Goal: Task Accomplishment & Management: Complete application form

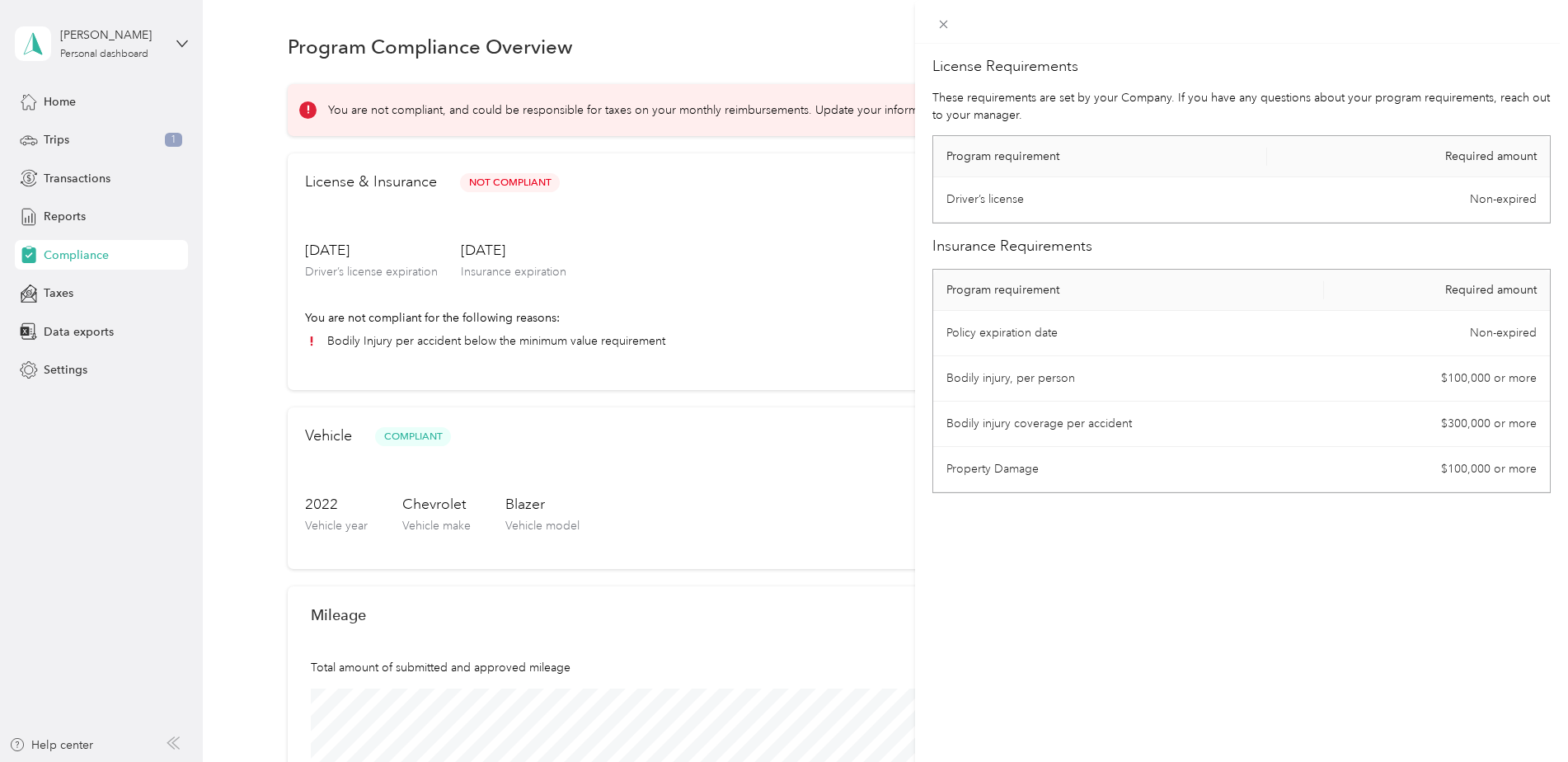
click at [475, 316] on div "License Requirements These requirements are set by your Company. If you have an…" at bounding box center [784, 381] width 1568 height 762
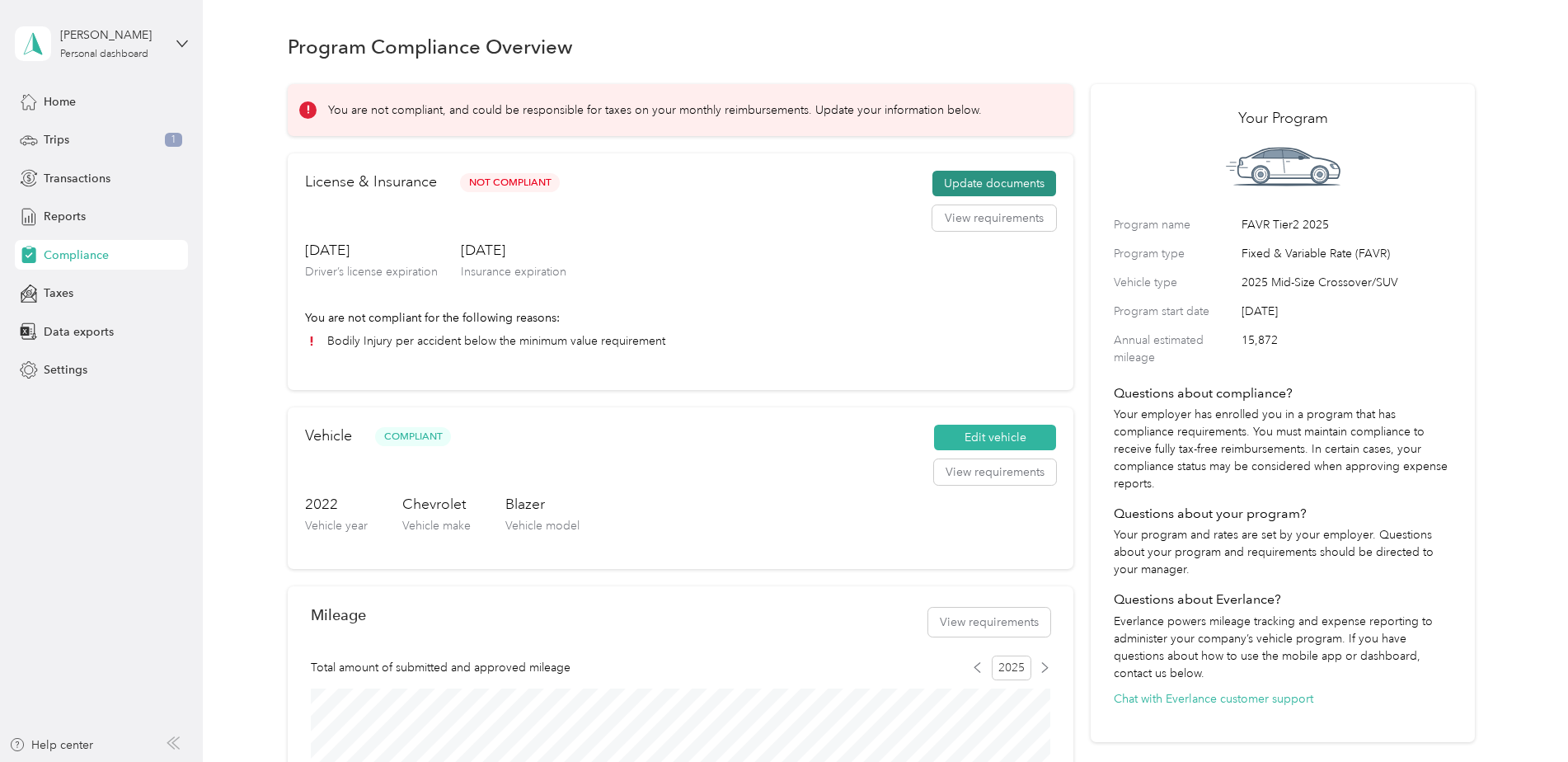
click at [977, 194] on button "Update documents" at bounding box center [994, 184] width 124 height 27
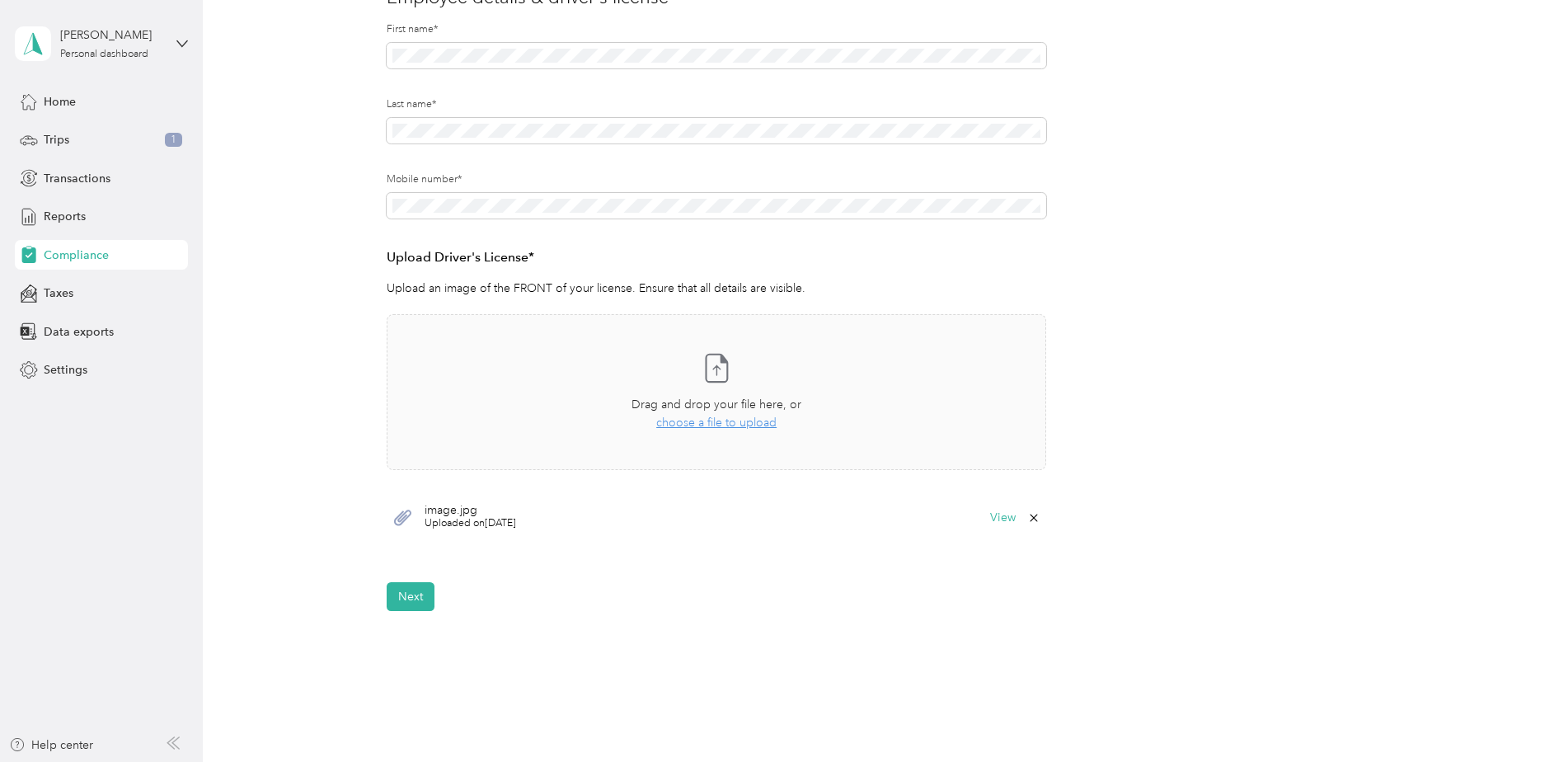
scroll to position [247, 0]
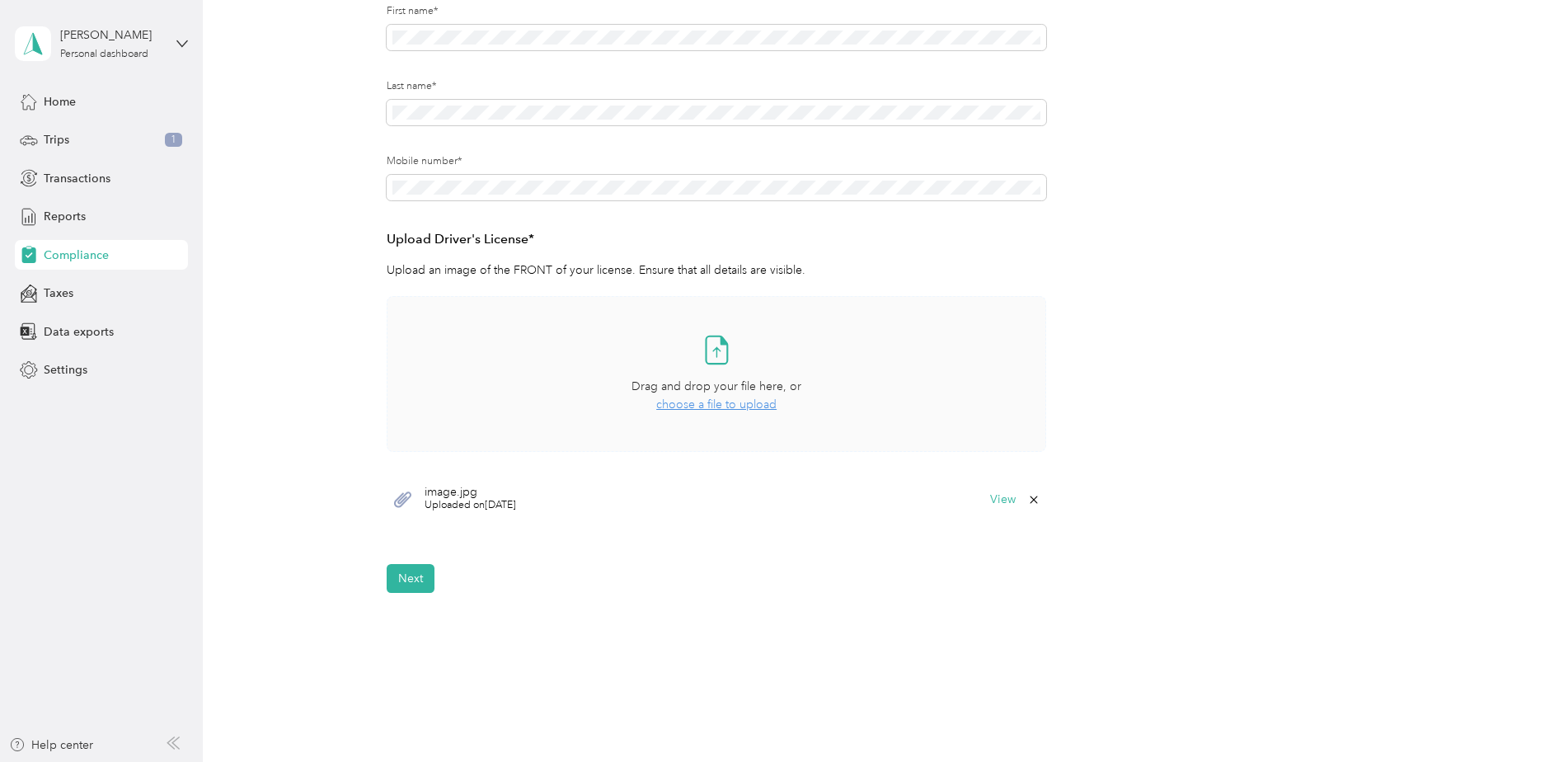
click at [695, 406] on span "choose a file to upload" at bounding box center [715, 404] width 120 height 14
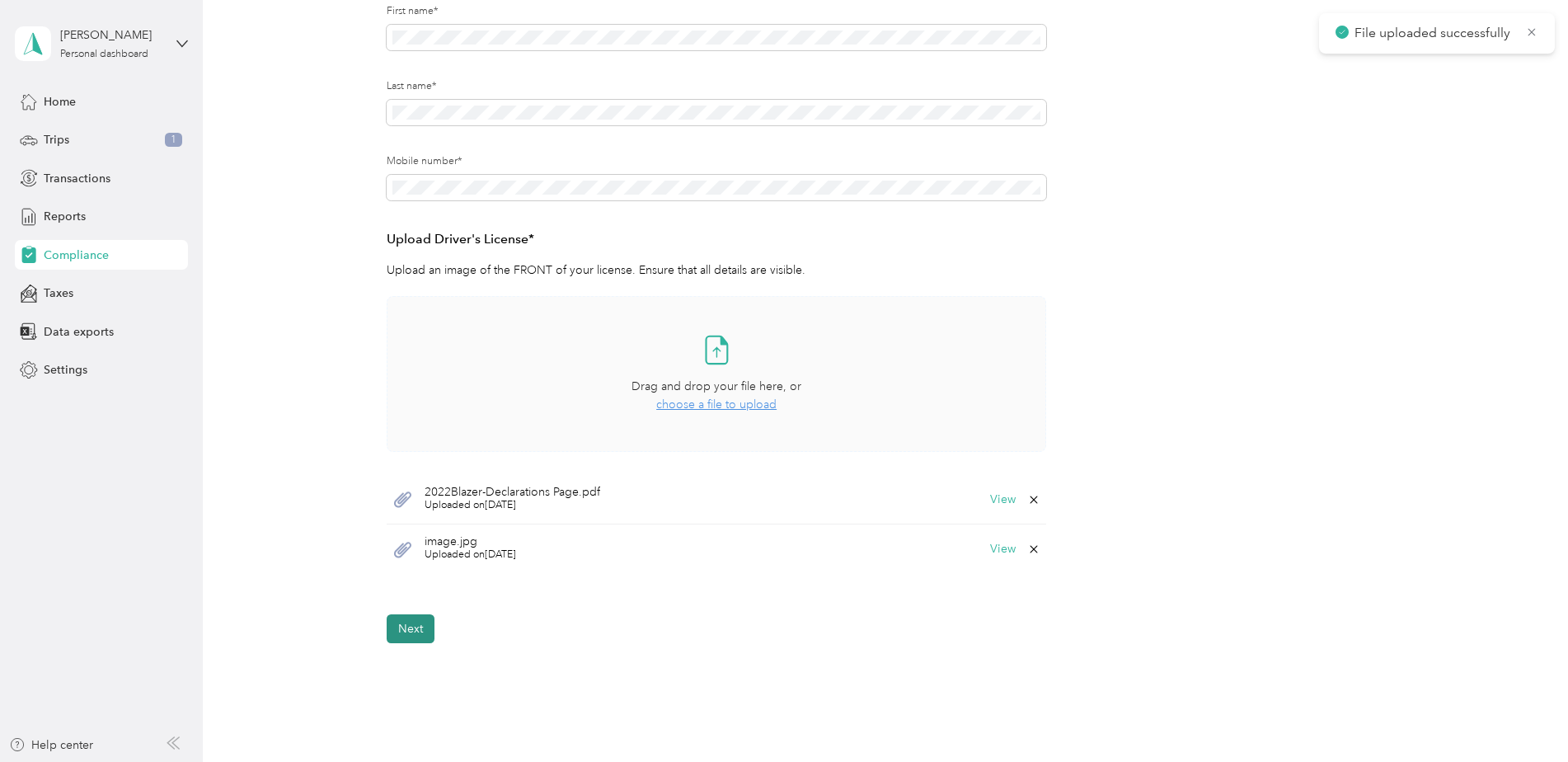
click at [414, 629] on button "Next" at bounding box center [411, 629] width 48 height 28
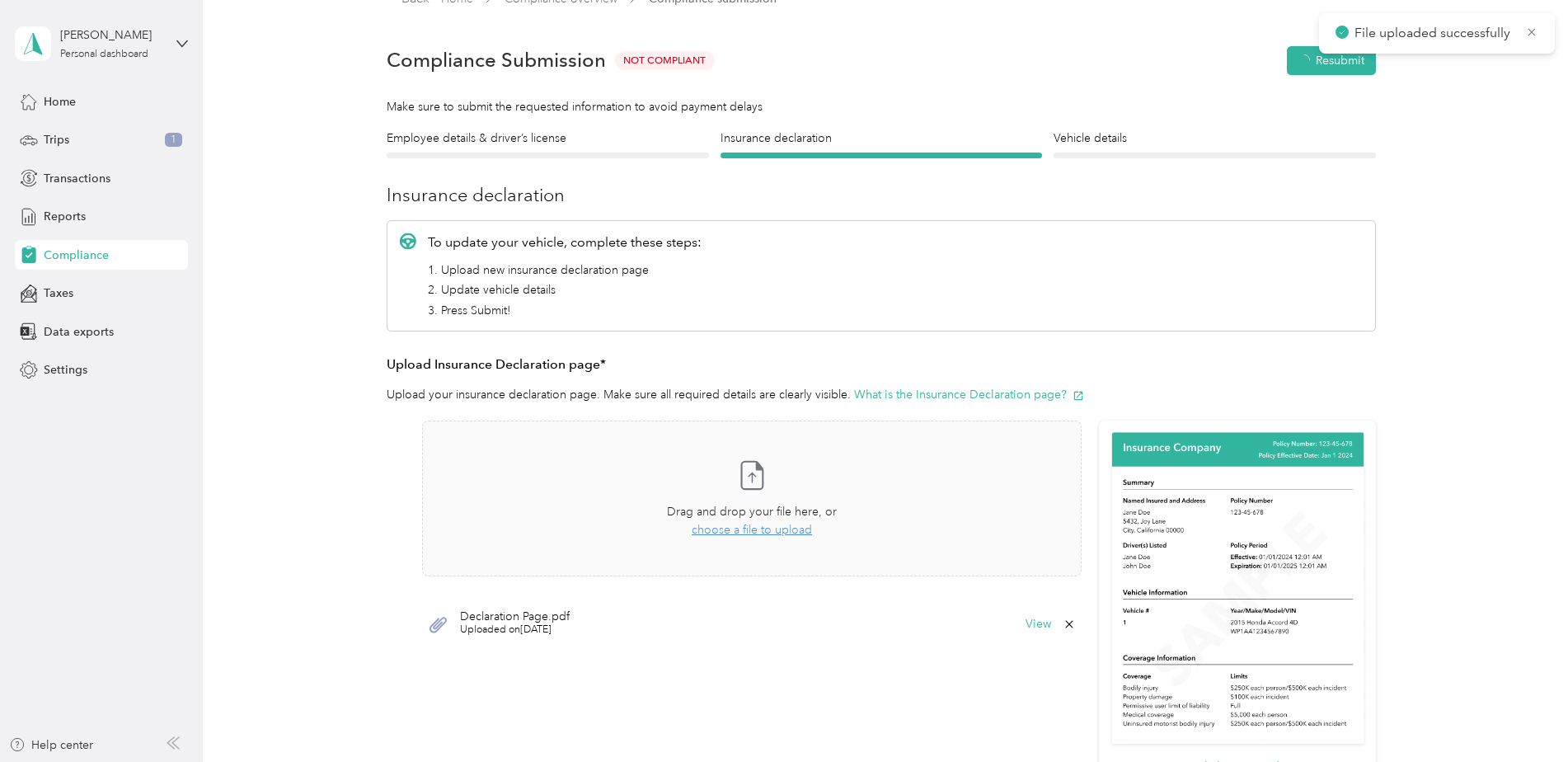
scroll to position [21, 0]
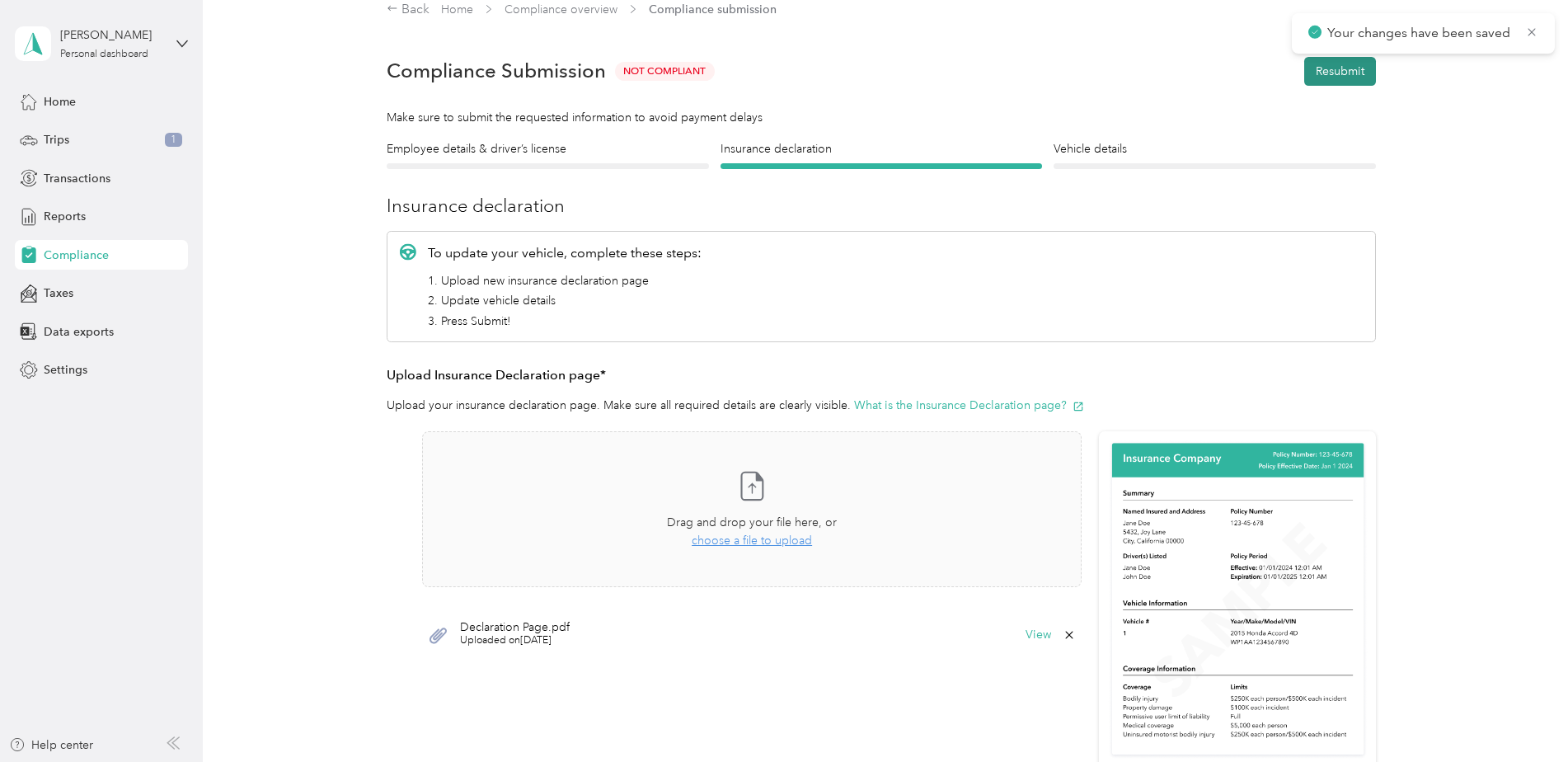
click at [1341, 70] on button "Resubmit" at bounding box center [1340, 71] width 72 height 28
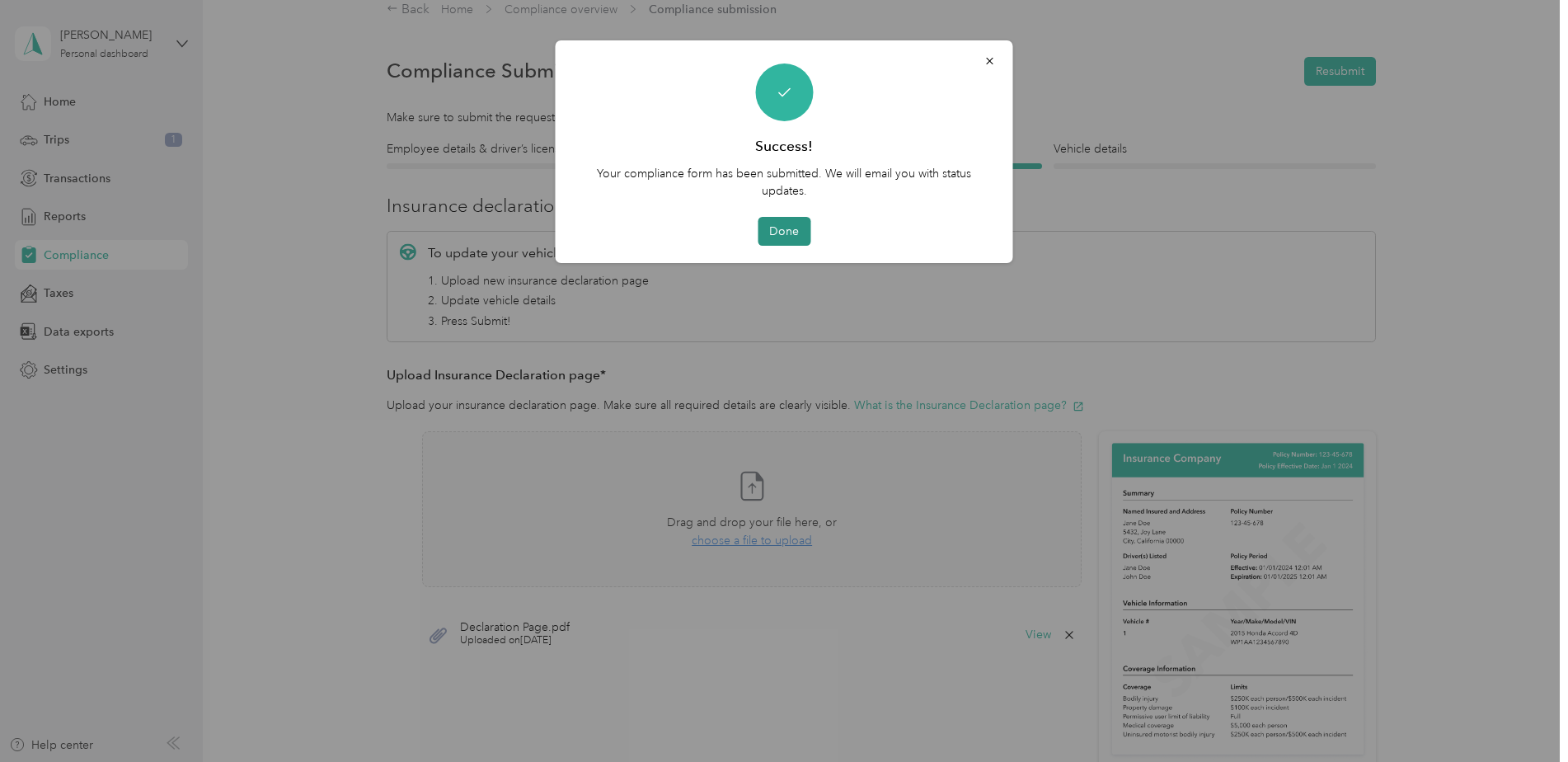
click at [789, 229] on button "Done" at bounding box center [784, 231] width 53 height 28
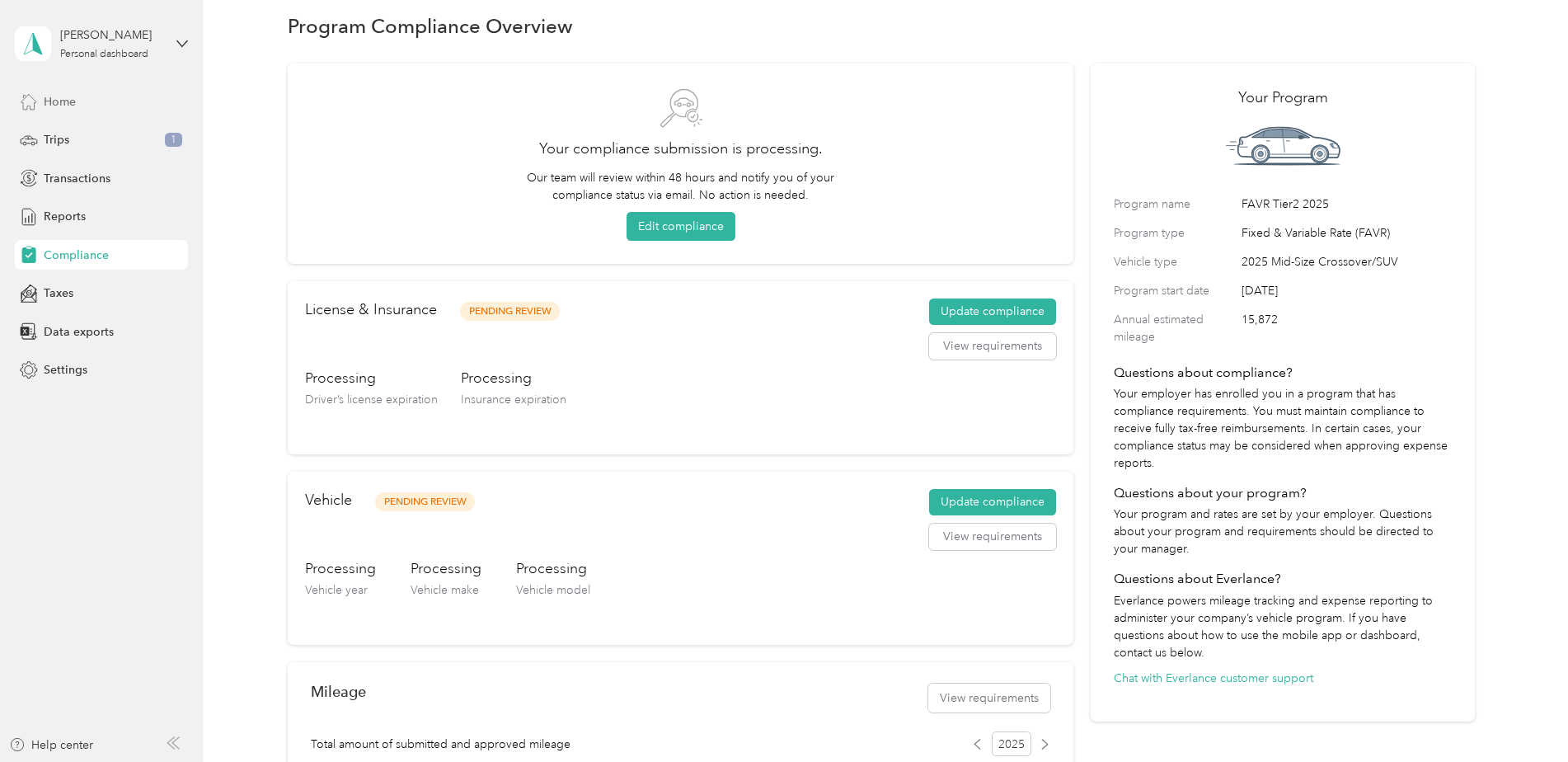
click at [55, 104] on span "Home" at bounding box center [60, 101] width 32 height 17
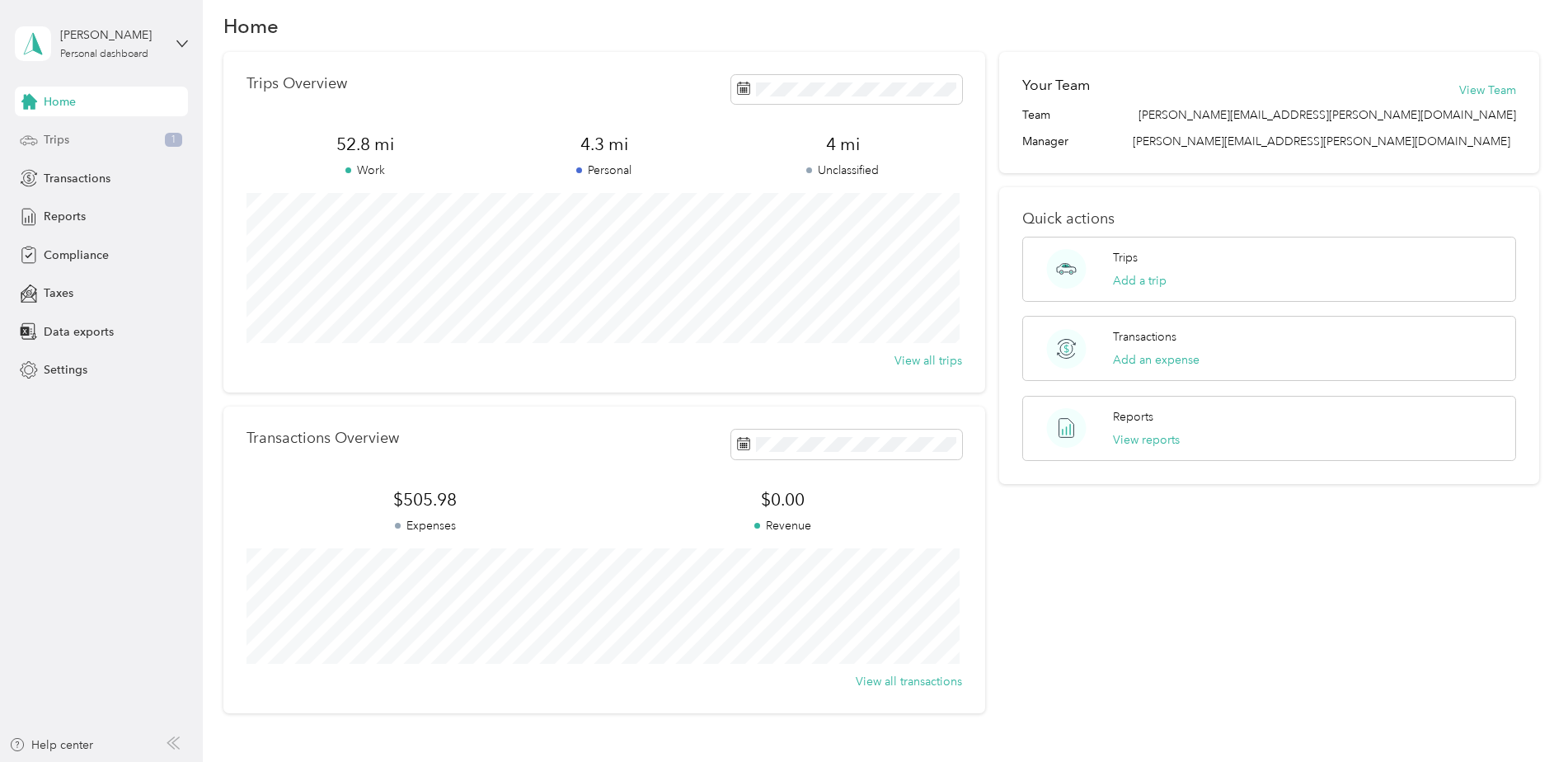
click at [55, 141] on span "Trips" at bounding box center [56, 139] width 26 height 17
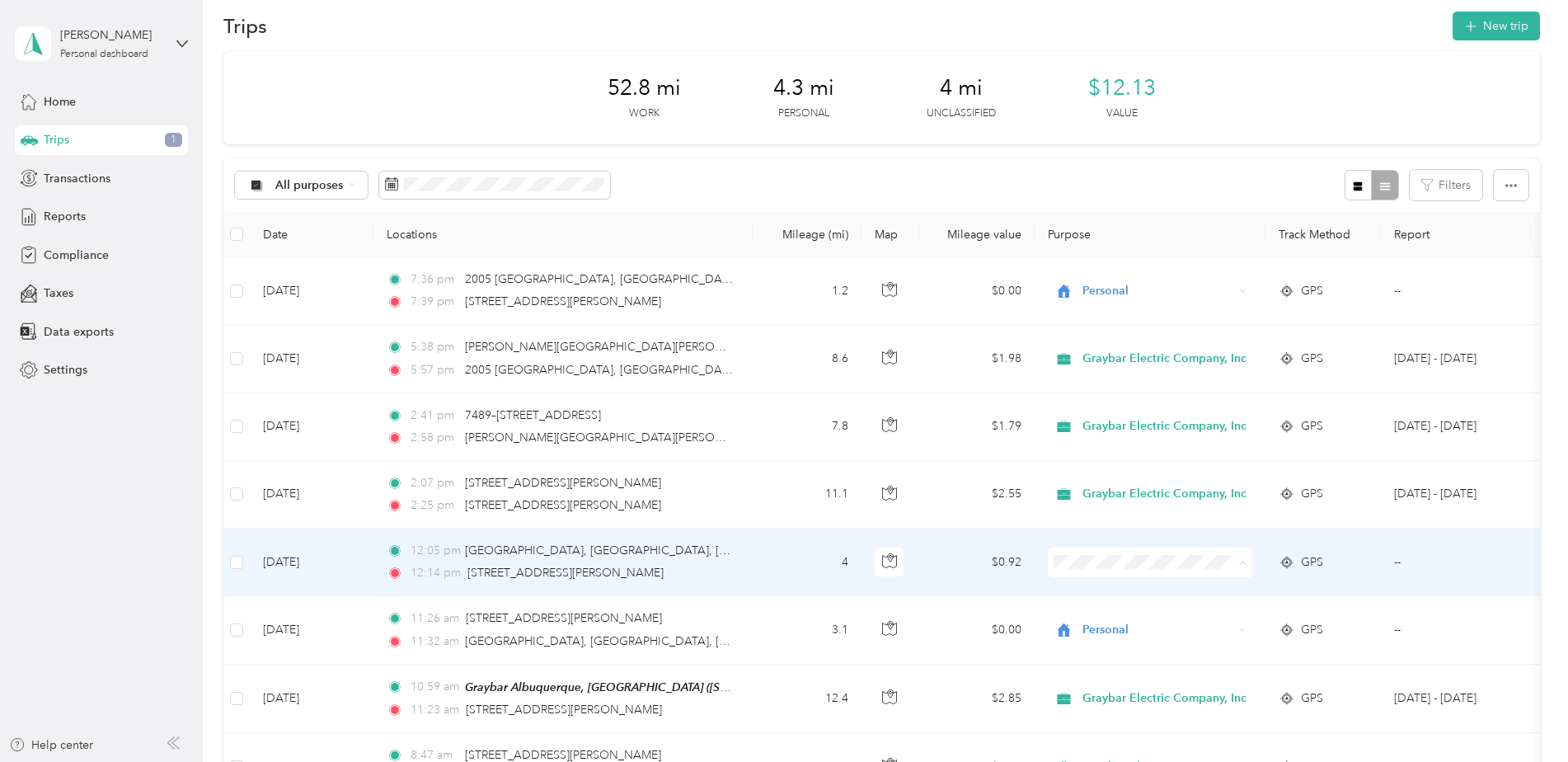
click at [1113, 623] on li "Personal" at bounding box center [1155, 622] width 217 height 28
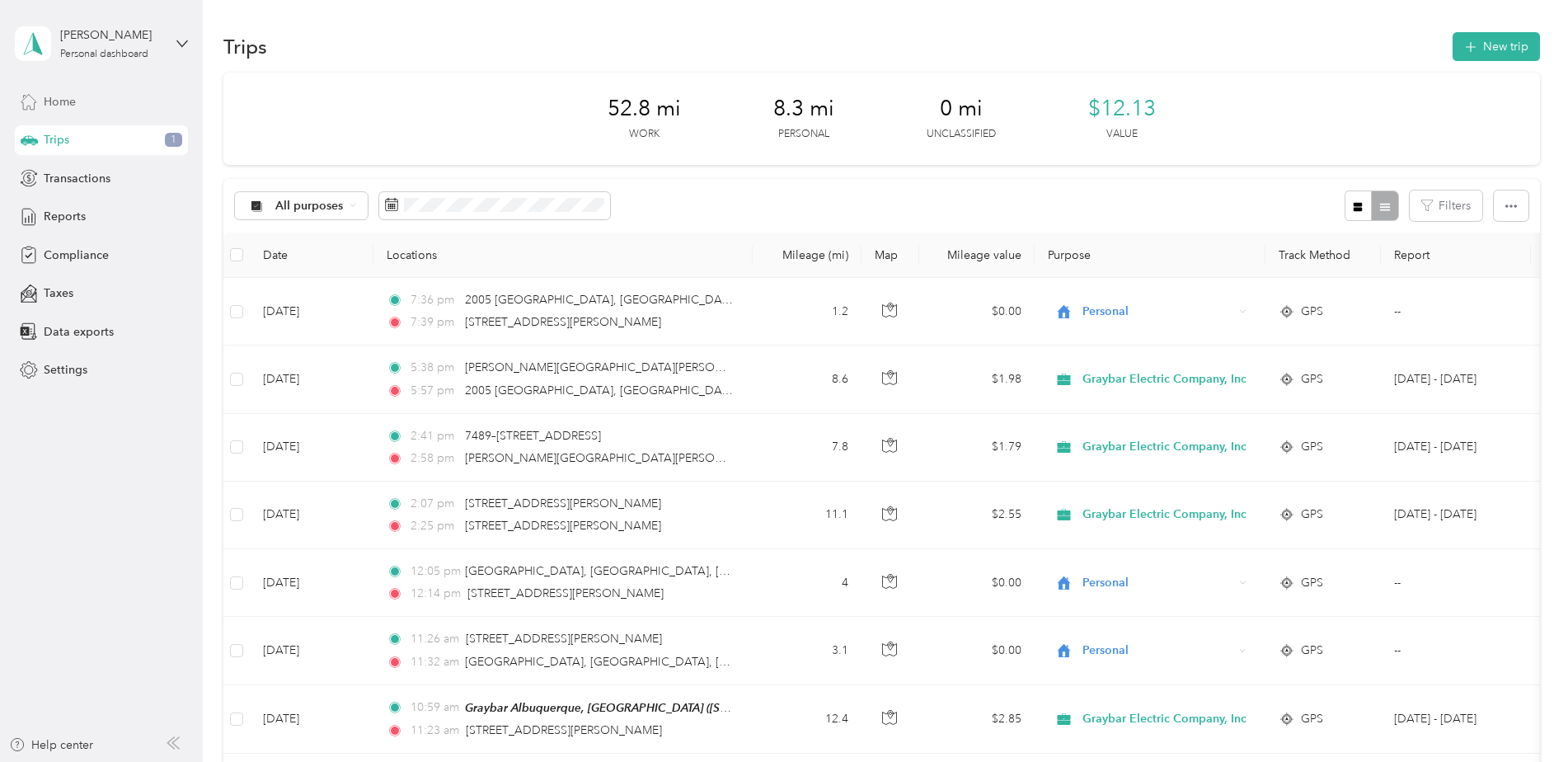
click at [54, 88] on div "Home" at bounding box center [101, 100] width 173 height 29
